Goal: Navigation & Orientation: Find specific page/section

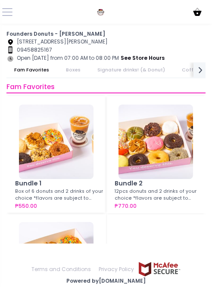
click at [74, 68] on link "Boxes" at bounding box center [73, 69] width 30 height 15
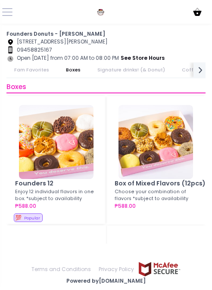
click at [111, 68] on link "Signature drinks! (& Donut)" at bounding box center [130, 69] width 83 height 15
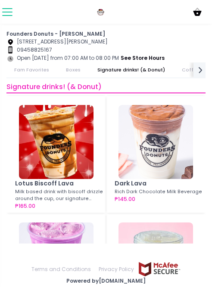
click at [10, 11] on button at bounding box center [7, 12] width 10 height 10
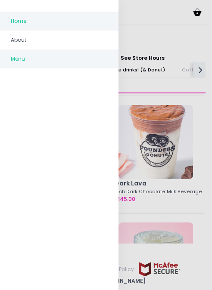
click at [44, 28] on link "Home" at bounding box center [59, 21] width 118 height 19
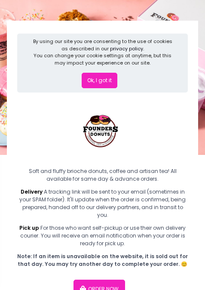
click at [95, 83] on button "Ok, I got it" at bounding box center [100, 80] width 36 height 15
